Goal: Task Accomplishment & Management: Use online tool/utility

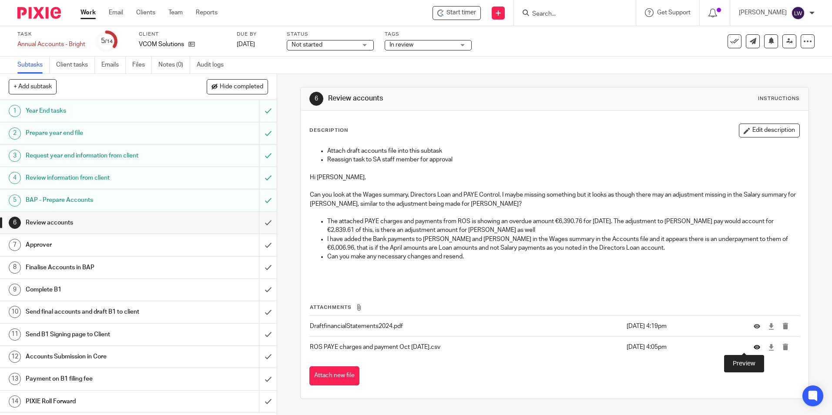
click at [753, 346] on icon at bounding box center [756, 347] width 7 height 7
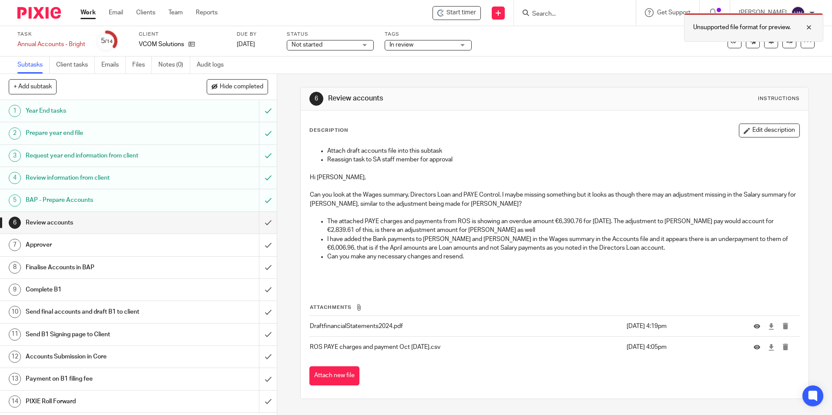
click at [719, 23] on p "Unsupported file format for preview." at bounding box center [741, 27] width 97 height 9
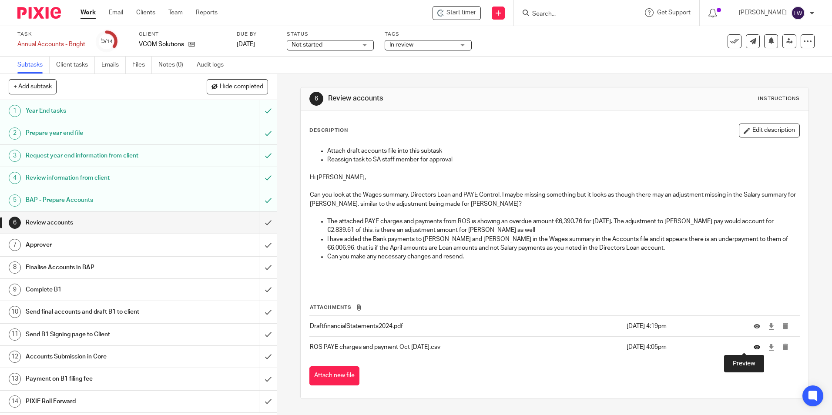
click at [753, 346] on icon at bounding box center [756, 347] width 7 height 7
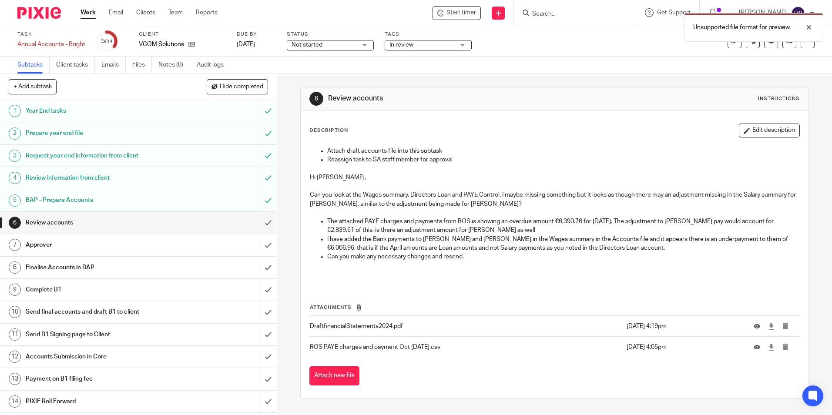
click at [745, 358] on div "Attachments DraftfinancialStatements2024.pdf [DATE] 4:19pm ROS PAYE charges and…" at bounding box center [554, 336] width 490 height 100
click at [753, 346] on icon at bounding box center [756, 347] width 7 height 7
click at [715, 60] on p "Unsupported file format for preview." at bounding box center [741, 60] width 97 height 9
click at [811, 30] on div at bounding box center [801, 27] width 23 height 10
click at [753, 325] on icon at bounding box center [756, 326] width 7 height 7
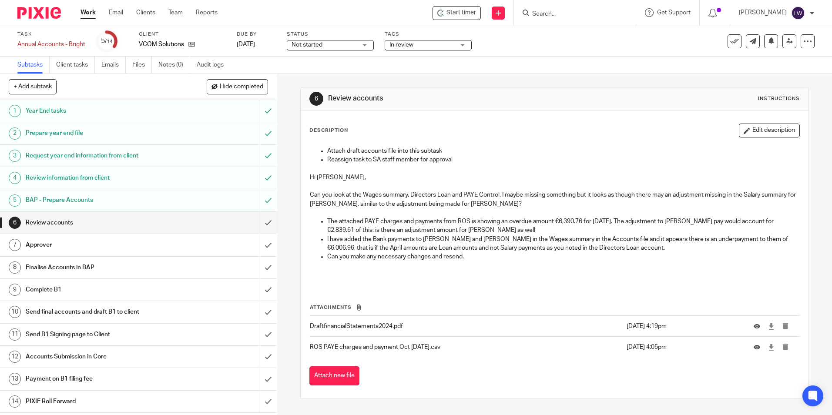
click at [357, 305] on icon at bounding box center [358, 307] width 7 height 7
click at [753, 345] on icon at bounding box center [756, 347] width 7 height 7
click at [724, 24] on p "Unsupported file format for preview." at bounding box center [741, 27] width 97 height 9
